Goal: Transaction & Acquisition: Purchase product/service

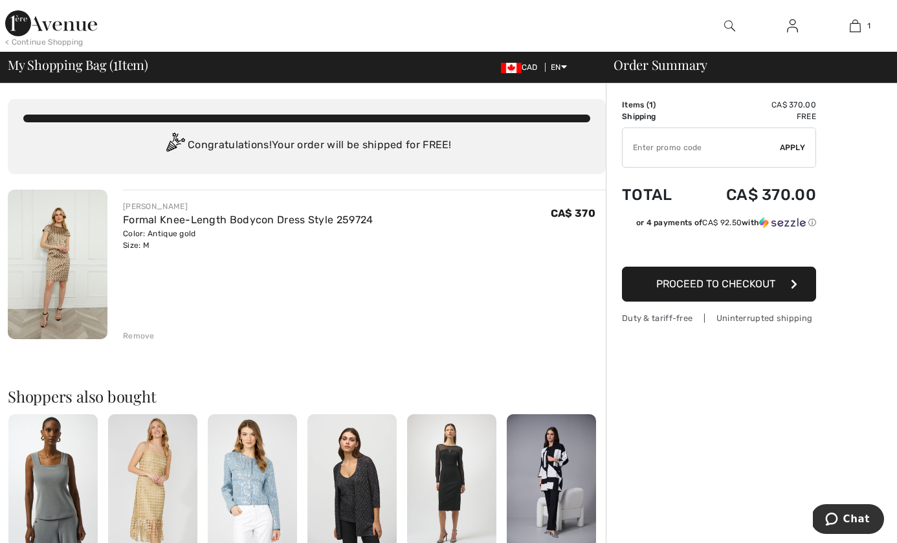
click at [770, 279] on span "Proceed to Checkout" at bounding box center [715, 284] width 119 height 12
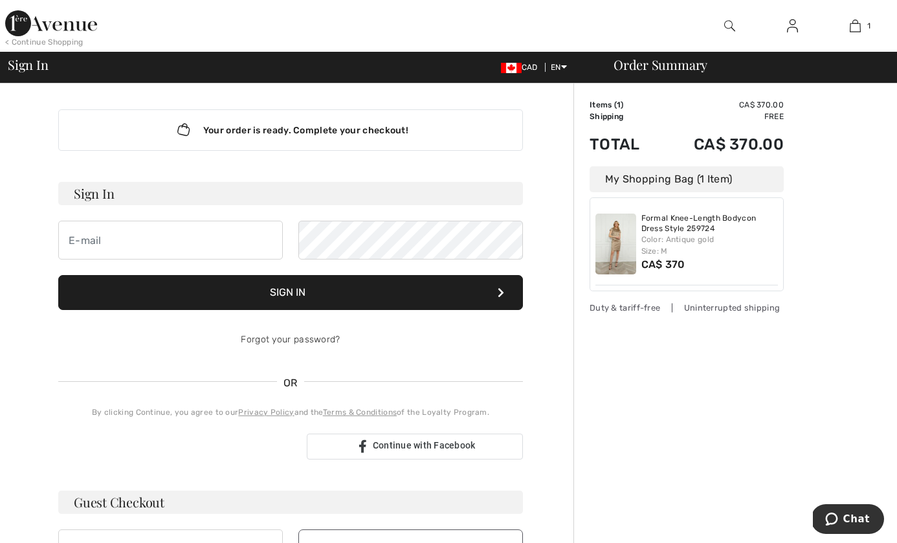
click at [759, 450] on div "Order Summary Details Items ( 1 ) CA$ 370.00 Promo code CA$ 0.00 Shipping Free …" at bounding box center [734, 459] width 323 height 752
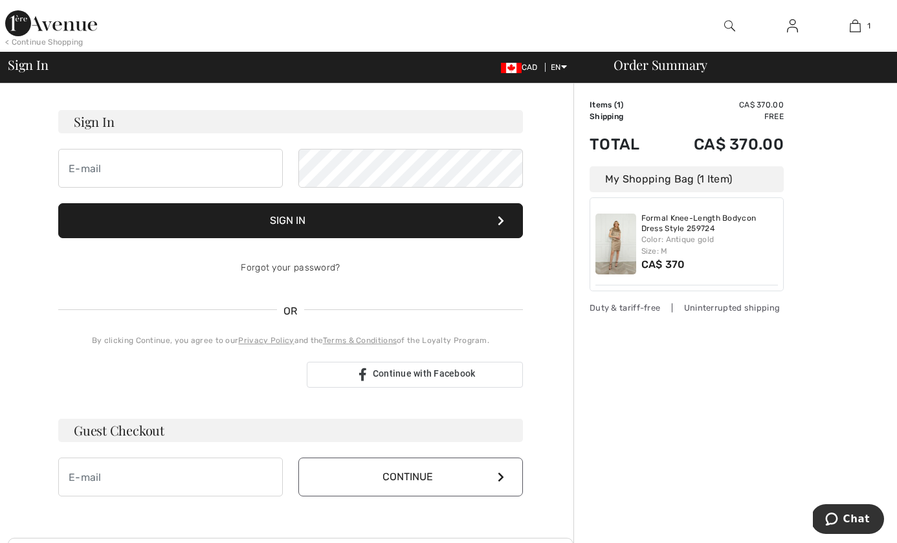
scroll to position [64, 0]
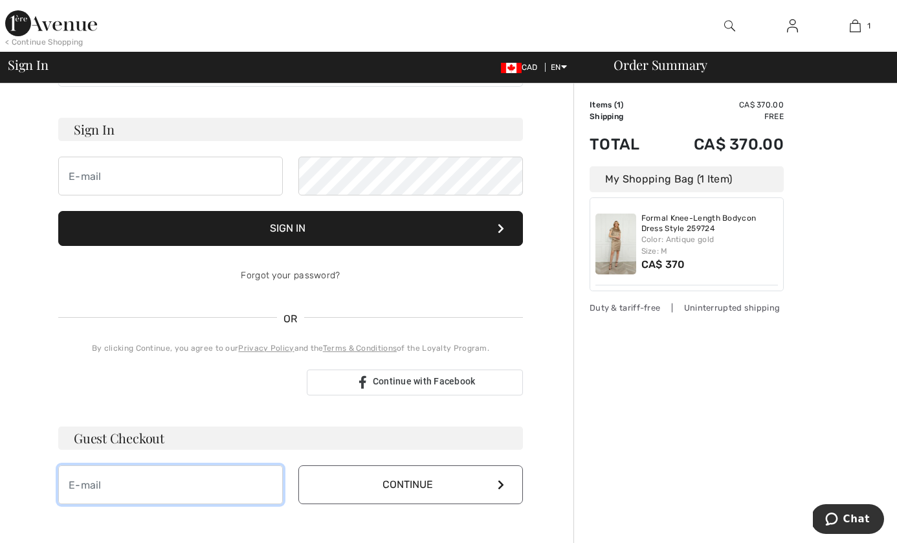
click at [89, 485] on input "email" at bounding box center [170, 484] width 224 height 39
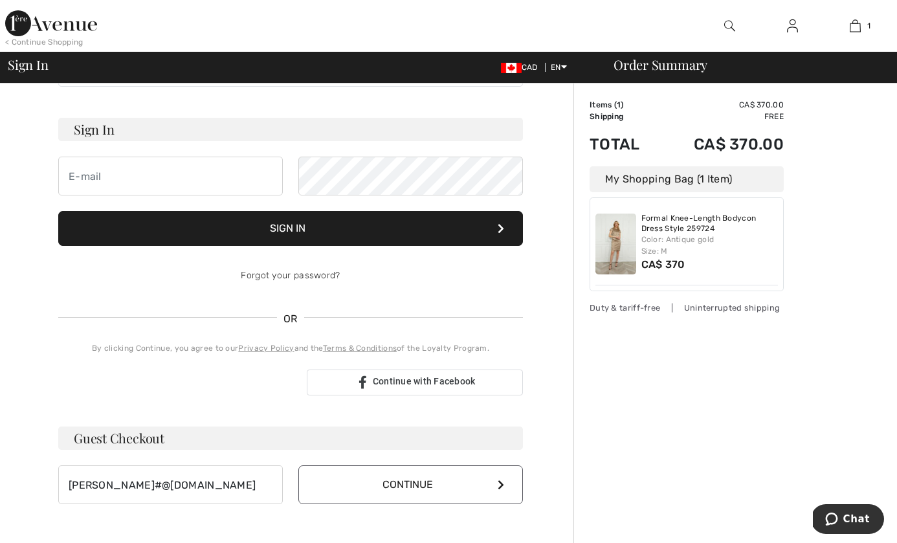
click at [353, 485] on button "Continue" at bounding box center [410, 484] width 224 height 39
click at [503, 483] on icon at bounding box center [500, 484] width 6 height 10
click at [114, 485] on input "c.bruss#@gmail.com" at bounding box center [170, 484] width 224 height 39
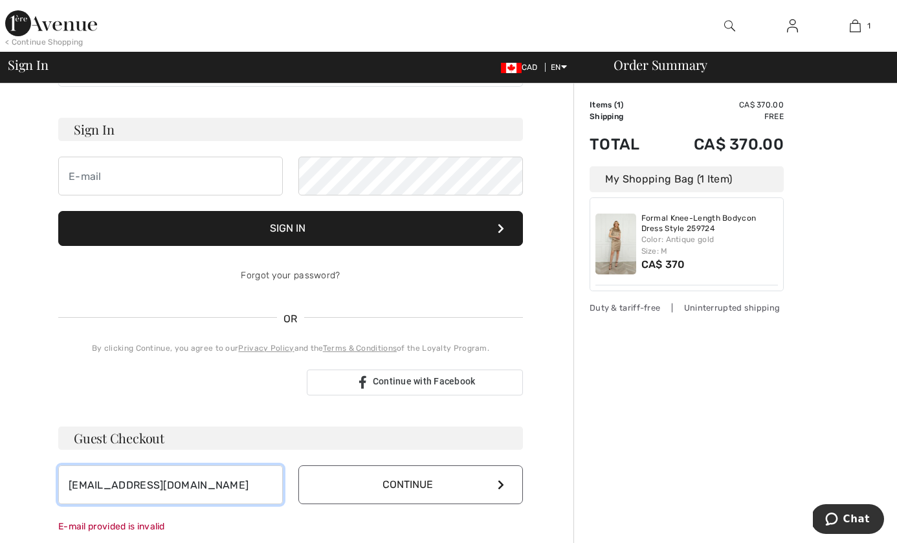
type input "c.bruss3@gmail.com"
click at [502, 480] on icon at bounding box center [500, 484] width 6 height 10
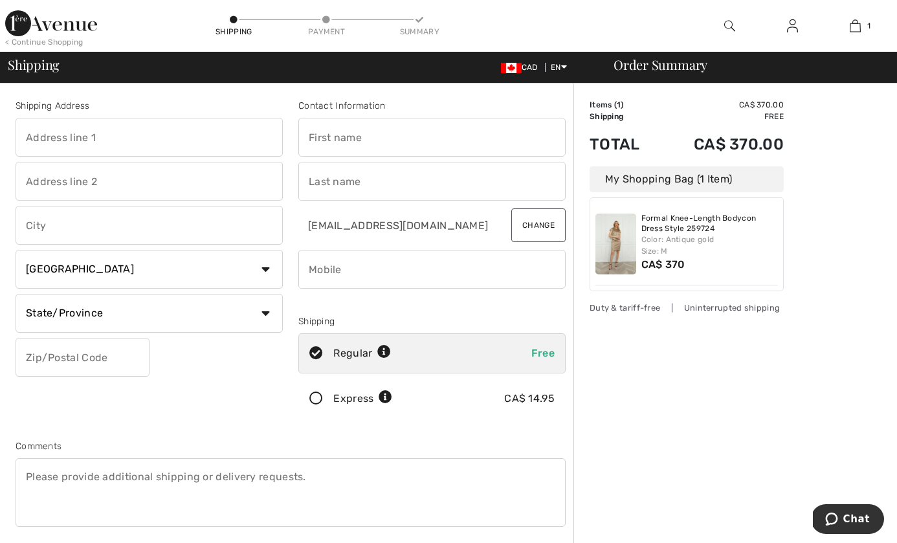
click at [660, 441] on div "Order Summary Details Items ( 1 ) CA$ 370.00 Promo code CA$ 0.00 Shipping Free …" at bounding box center [734, 468] width 323 height 771
click at [686, 441] on div "Order Summary Details Items ( 1 ) CA$ 370.00 Promo code CA$ 0.00 Shipping Free …" at bounding box center [734, 468] width 323 height 771
